Goal: Information Seeking & Learning: Check status

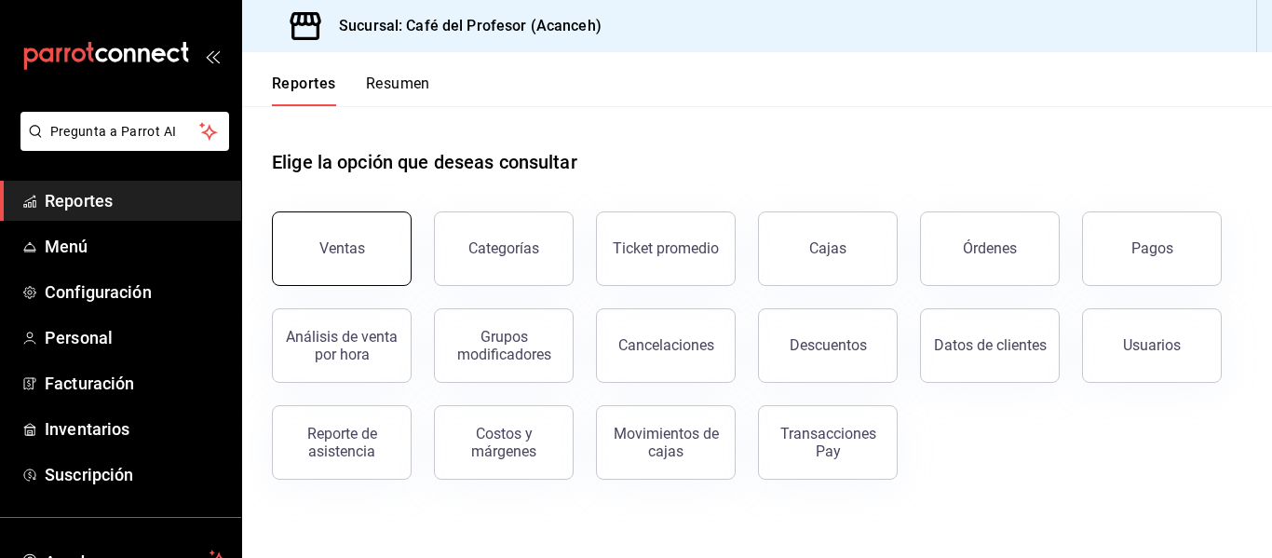
click at [373, 240] on button "Ventas" at bounding box center [342, 248] width 140 height 75
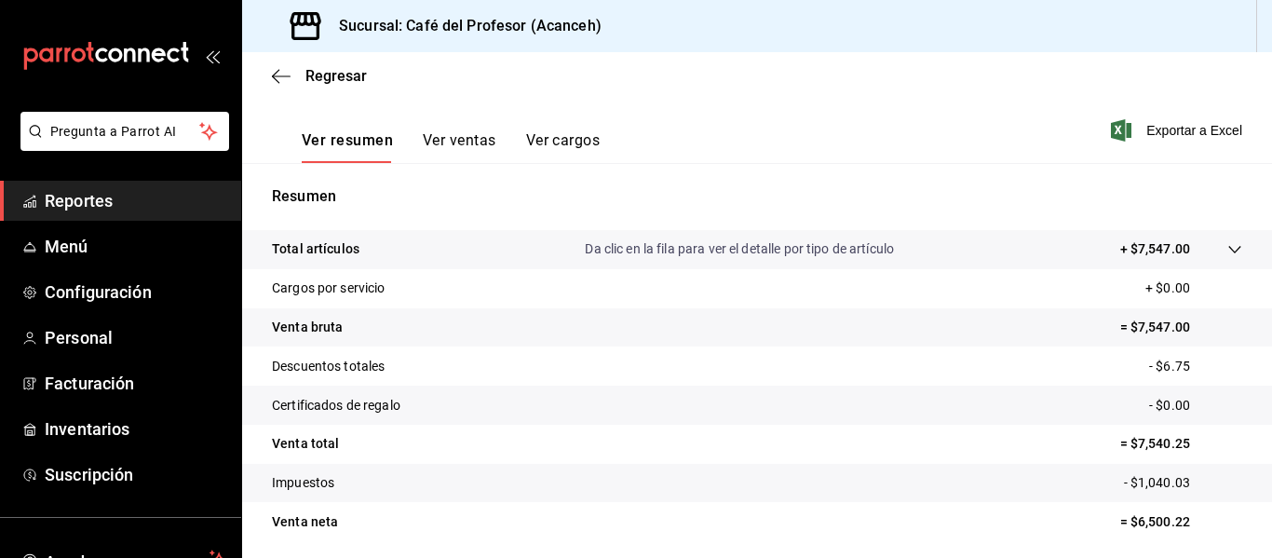
scroll to position [81, 0]
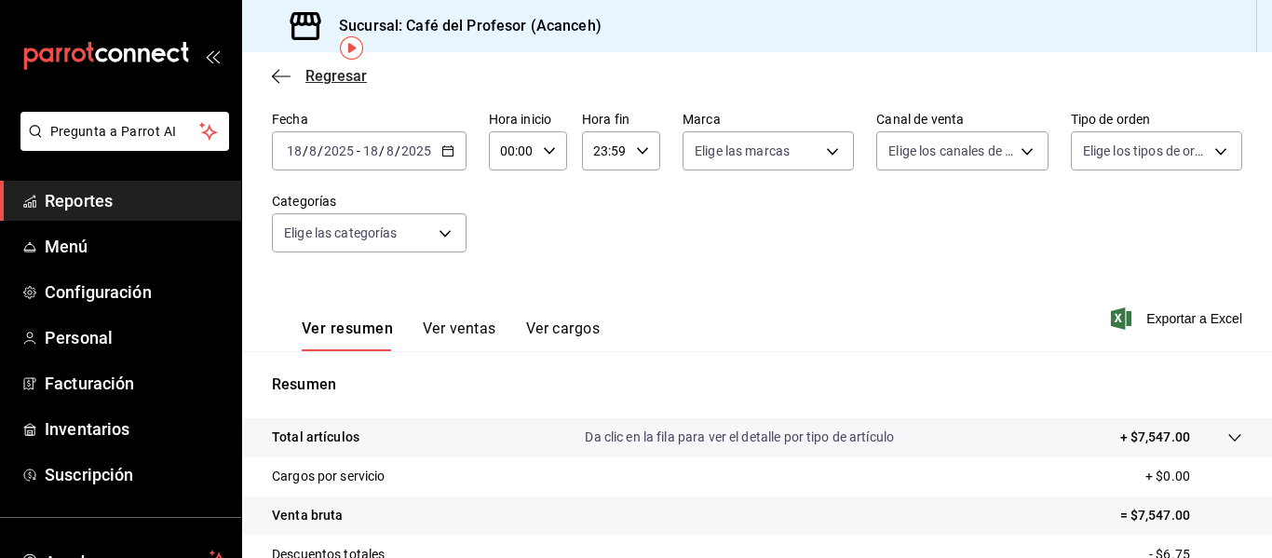
click at [326, 83] on span "Regresar" at bounding box center [335, 76] width 61 height 18
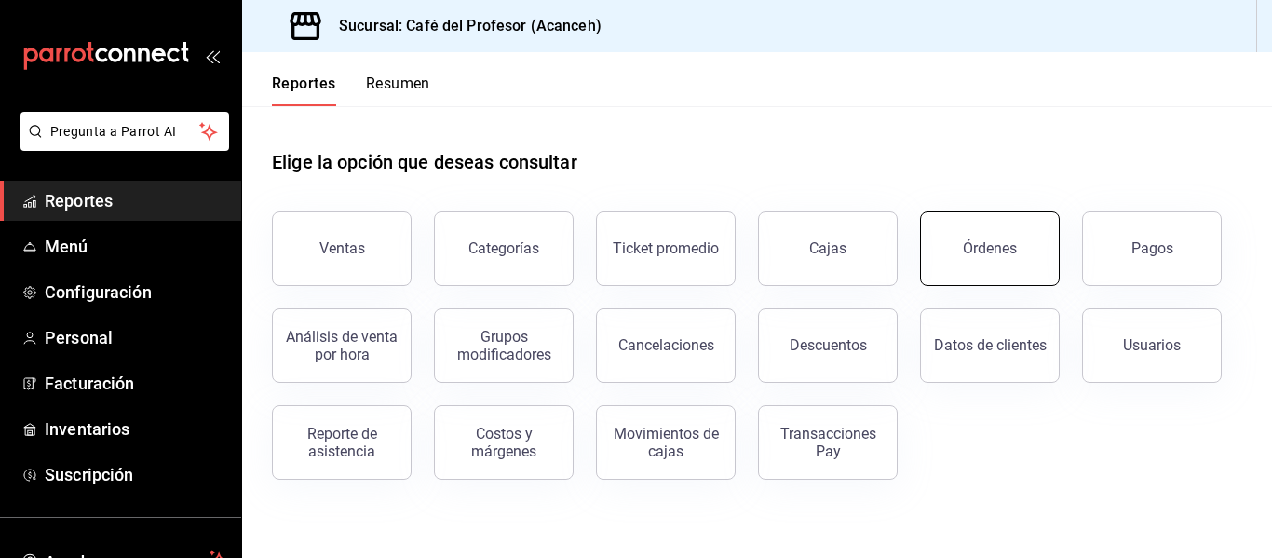
click at [1029, 258] on button "Órdenes" at bounding box center [990, 248] width 140 height 75
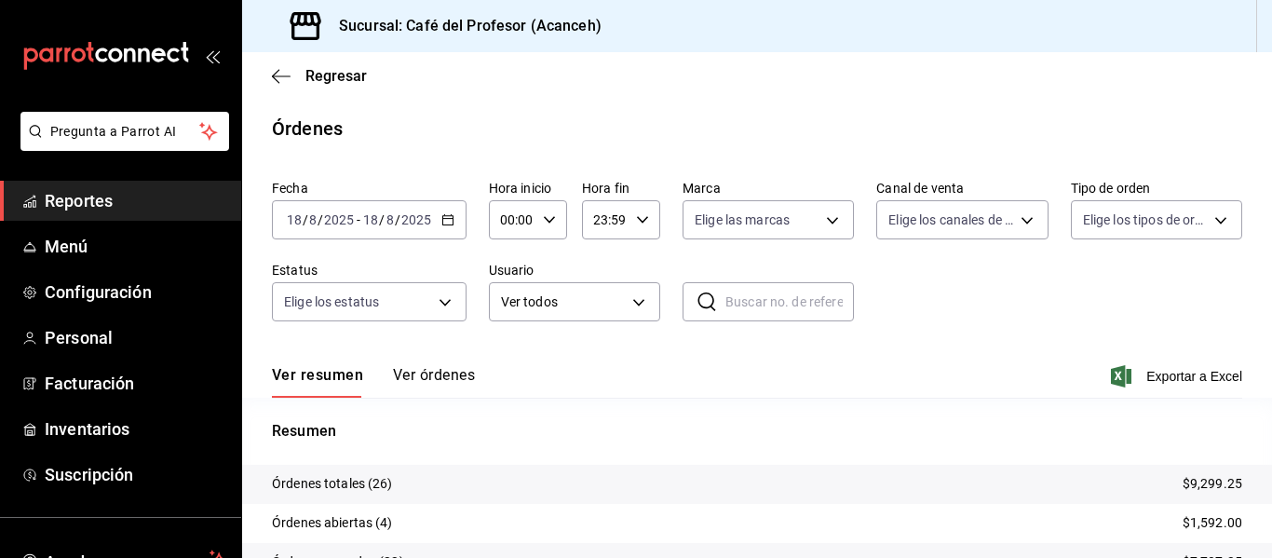
scroll to position [173, 0]
